Goal: Task Accomplishment & Management: Complete application form

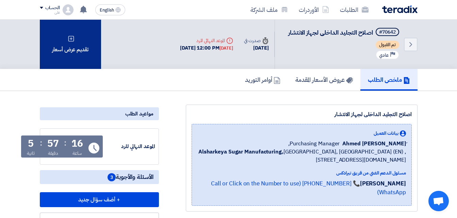
click at [71, 45] on div "تقديم عرض أسعار" at bounding box center [70, 44] width 61 height 49
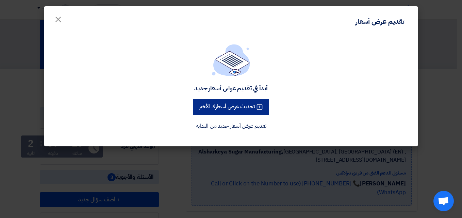
click at [228, 105] on button "تحديث عرض أسعارك الأخير" at bounding box center [231, 107] width 76 height 16
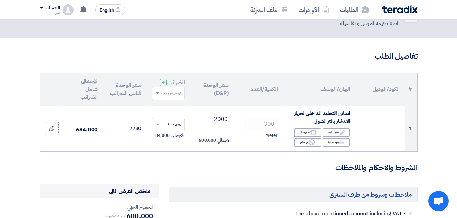
scroll to position [19, 0]
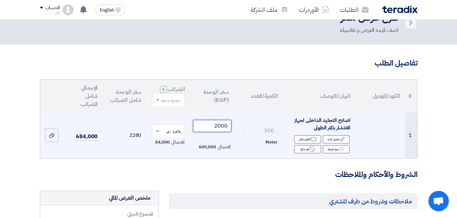
click at [223, 130] on input "2000" at bounding box center [212, 126] width 38 height 12
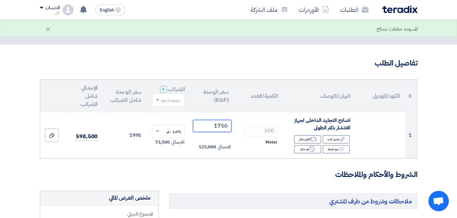
type input "1750"
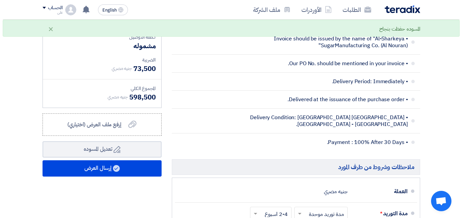
scroll to position [221, 0]
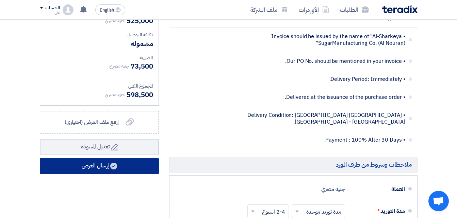
click at [90, 168] on button "إرسال العرض" at bounding box center [99, 166] width 119 height 16
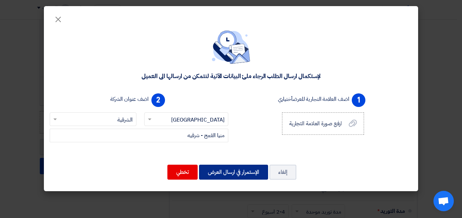
click at [231, 173] on button "الإستمرار في ارسال العرض" at bounding box center [233, 172] width 69 height 15
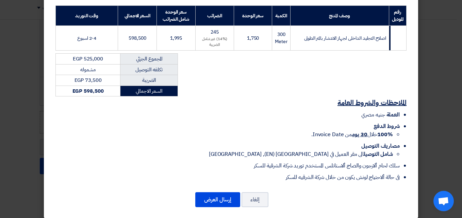
scroll to position [110, 0]
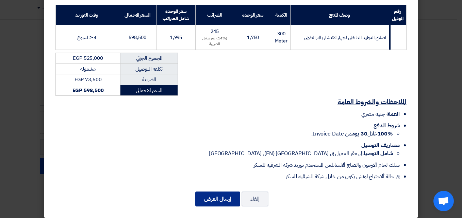
click at [221, 201] on button "إرسال العرض" at bounding box center [217, 199] width 45 height 15
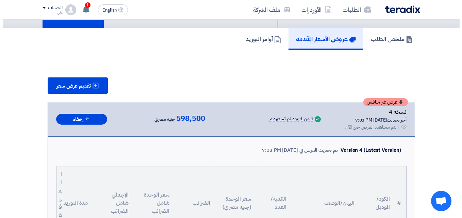
scroll to position [37, 0]
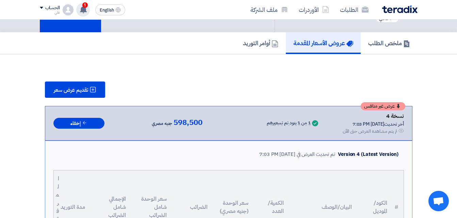
click at [83, 5] on span "1" at bounding box center [84, 4] width 5 height 5
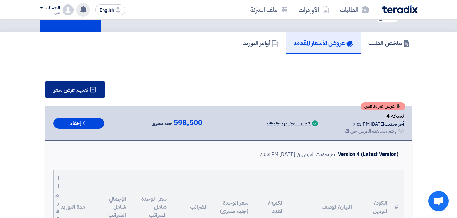
click at [75, 86] on button "تقديم عرض سعر" at bounding box center [75, 90] width 60 height 16
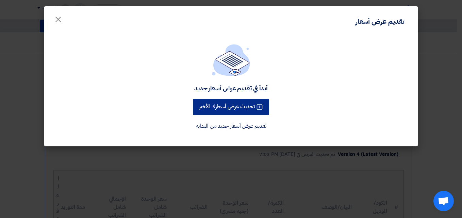
click at [224, 109] on button "تحديث عرض أسعارك الأخير" at bounding box center [231, 107] width 76 height 16
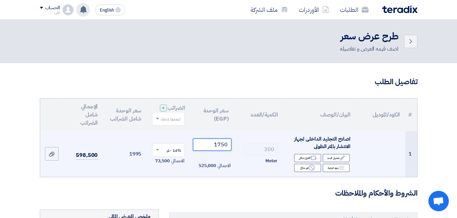
click at [222, 151] on input "1750" at bounding box center [212, 145] width 38 height 12
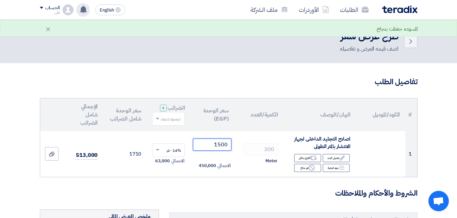
type input "1500"
drag, startPoint x: 456, startPoint y: 53, endPoint x: 455, endPoint y: 93, distance: 39.8
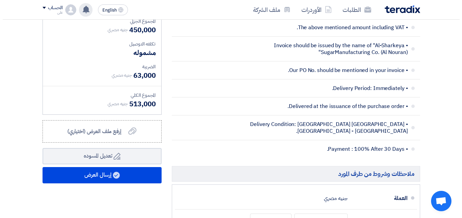
scroll to position [219, 0]
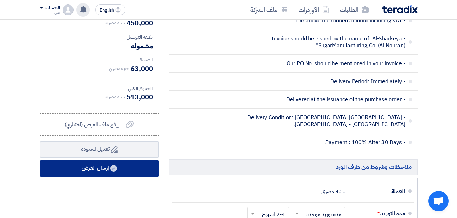
click at [78, 175] on button "إرسال العرض" at bounding box center [99, 169] width 119 height 16
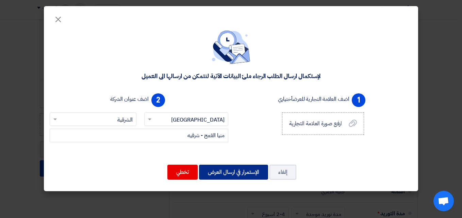
click at [232, 171] on button "الإستمرار في ارسال العرض" at bounding box center [233, 172] width 69 height 15
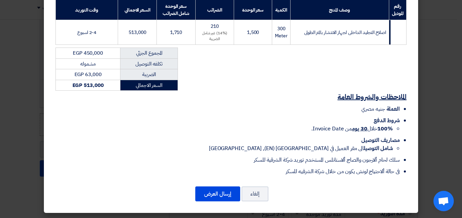
scroll to position [116, 0]
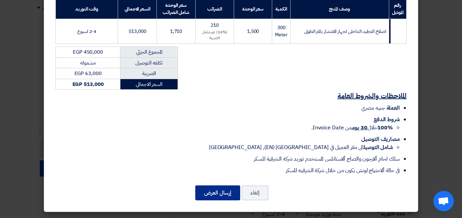
click at [225, 193] on button "إرسال العرض" at bounding box center [217, 193] width 45 height 15
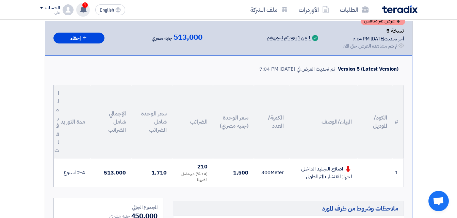
scroll to position [125, 0]
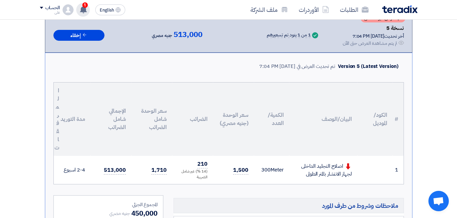
click at [88, 5] on span "1" at bounding box center [84, 4] width 5 height 5
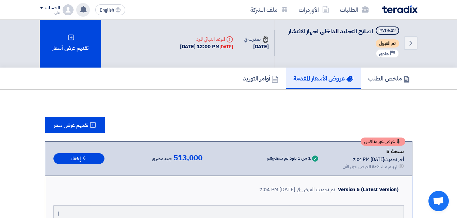
scroll to position [0, 0]
